Goal: Information Seeking & Learning: Learn about a topic

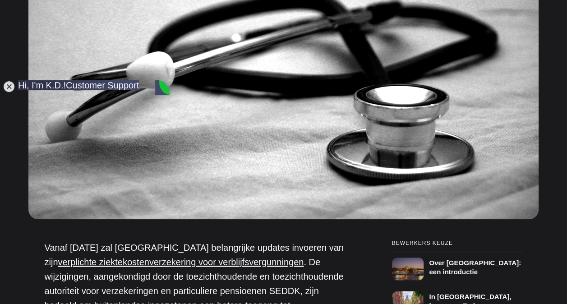
scroll to position [497, 0]
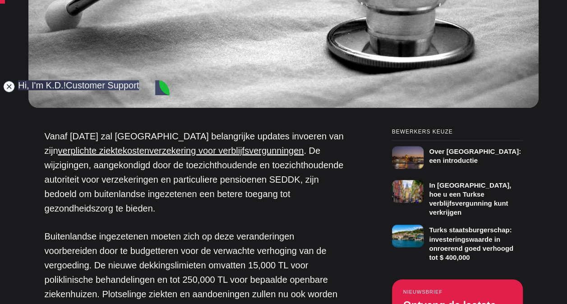
click at [8, 84] on jdiv at bounding box center [9, 86] width 13 height 13
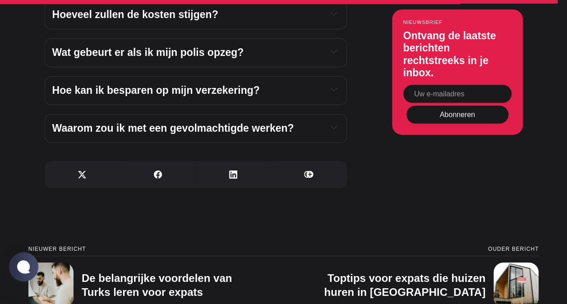
scroll to position [3341, 0]
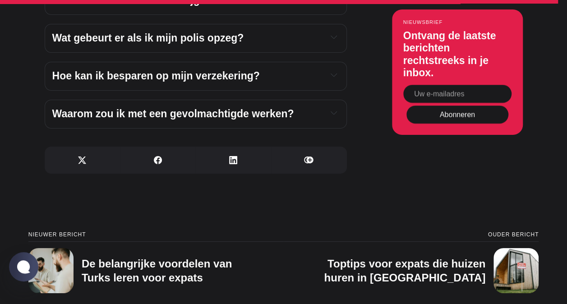
click at [270, 120] on span "Waarom zou ik met een gevolmachtigde werken?" at bounding box center [173, 114] width 242 height 12
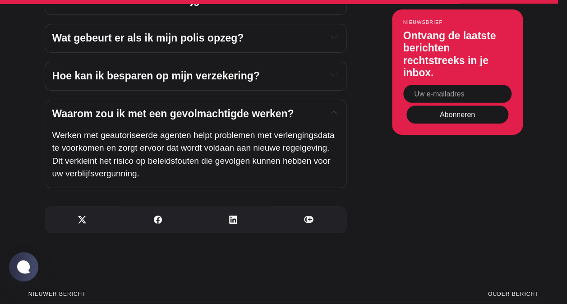
click at [270, 120] on span "Waarom zou ik met een gevolmachtigde werken?" at bounding box center [173, 114] width 242 height 12
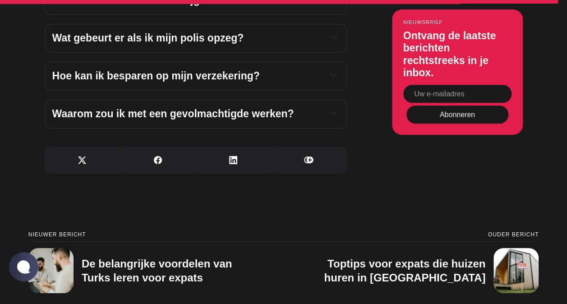
click at [276, 83] on h4 "Hoe kan ik besparen op mijn verzekering?" at bounding box center [186, 77] width 268 height 14
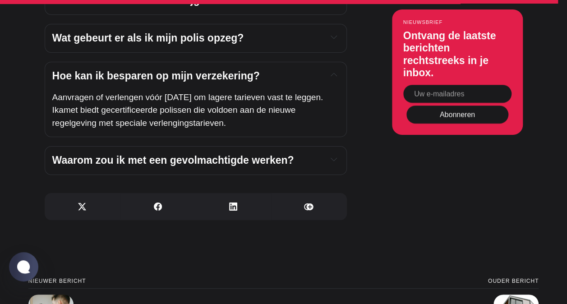
click at [276, 83] on h4 "Hoe kan ik besparen op mijn verzekering?" at bounding box center [186, 77] width 268 height 14
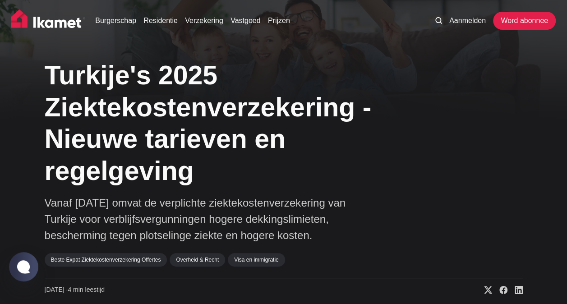
scroll to position [0, 0]
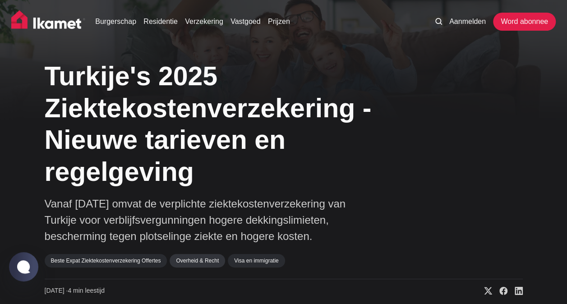
click at [196, 262] on link "Overheid & Recht" at bounding box center [198, 261] width 56 height 14
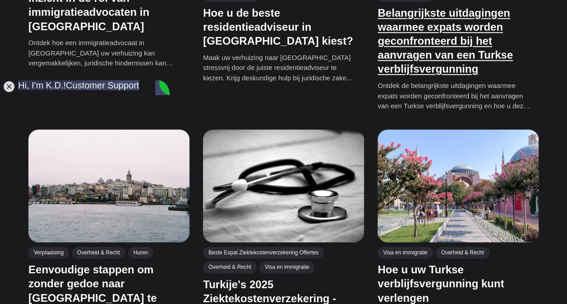
click at [438, 24] on link "Belangrijkste uitdagingen waarmee expats worden geconfronteerd bij het aanvrage…" at bounding box center [445, 40] width 135 height 69
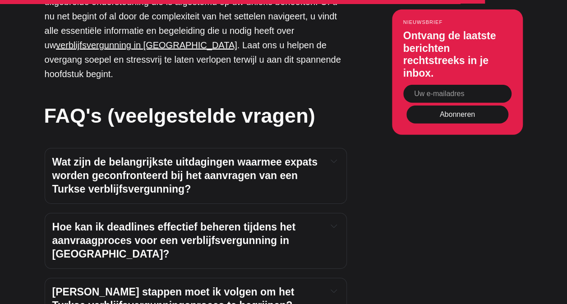
scroll to position [3070, 0]
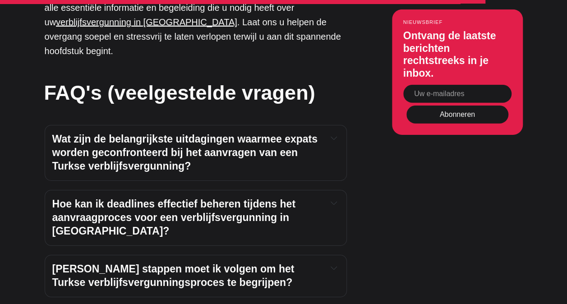
click at [108, 133] on span "Wat zijn de belangrijkste uitdagingen waarmee expats worden geconfronteerd bij …" at bounding box center [186, 152] width 269 height 39
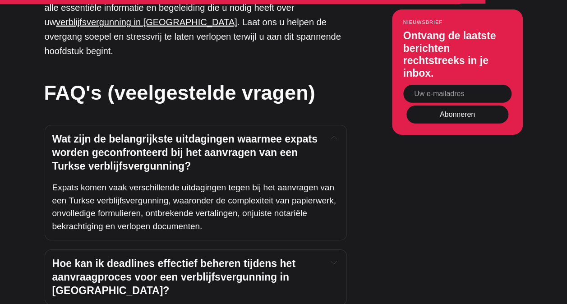
click at [106, 133] on span "Wat zijn de belangrijkste uitdagingen waarmee expats worden geconfronteerd bij …" at bounding box center [186, 152] width 269 height 39
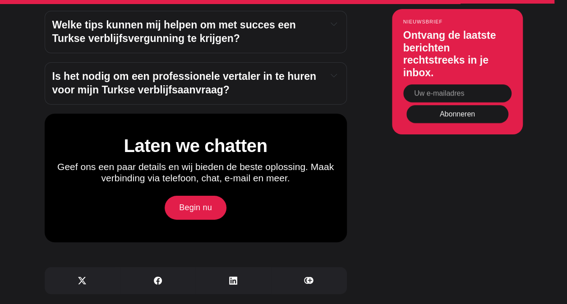
scroll to position [3431, 0]
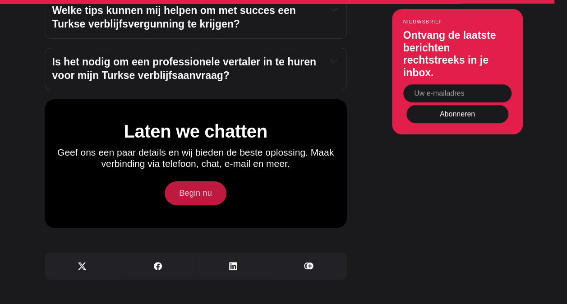
click at [183, 181] on link "Begin nu" at bounding box center [196, 192] width 62 height 23
